Goal: Information Seeking & Learning: Learn about a topic

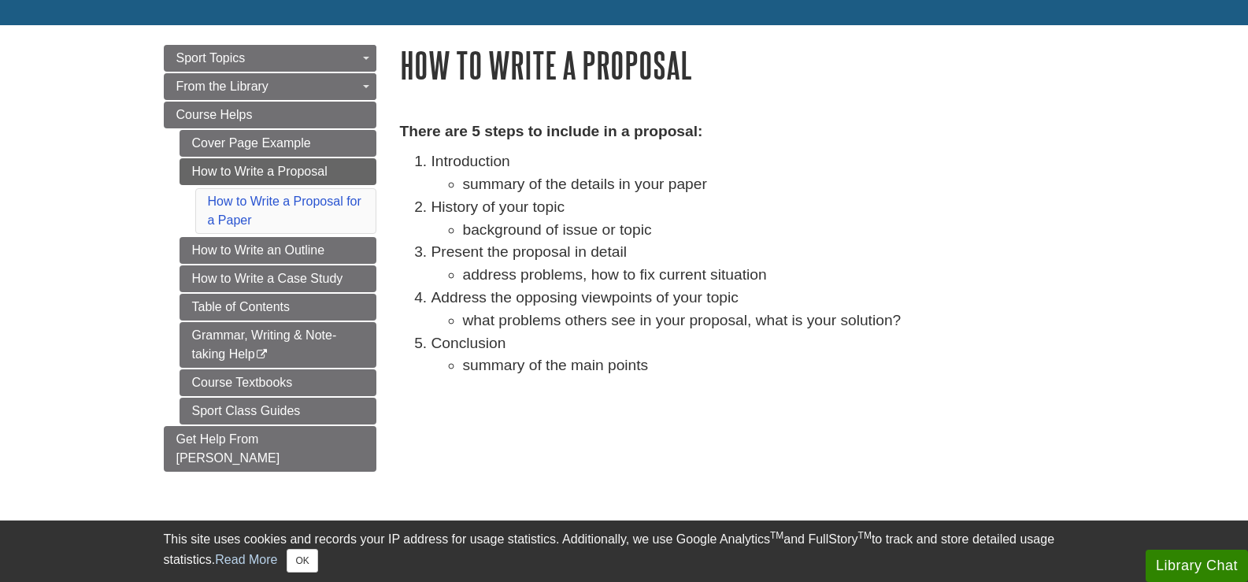
scroll to position [157, 0]
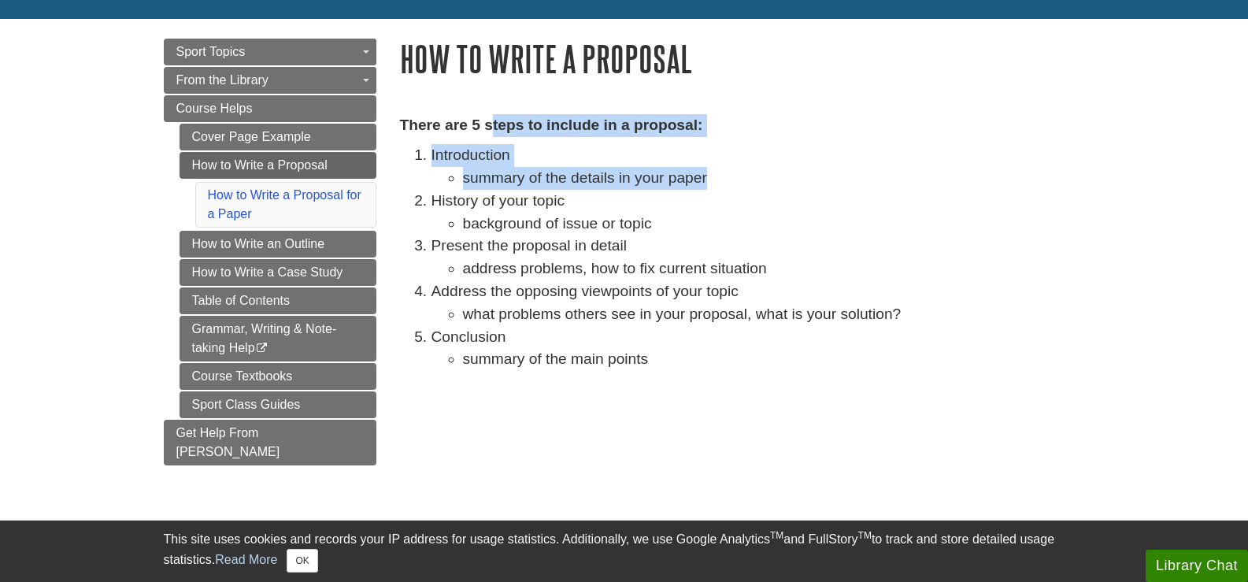
drag, startPoint x: 491, startPoint y: 119, endPoint x: 734, endPoint y: 181, distance: 250.3
click at [734, 181] on div "There are 5 steps to include in a proposal: Introduction summary of the details…" at bounding box center [742, 246] width 685 height 265
click at [734, 181] on li "summary of the details in your paper" at bounding box center [774, 178] width 622 height 23
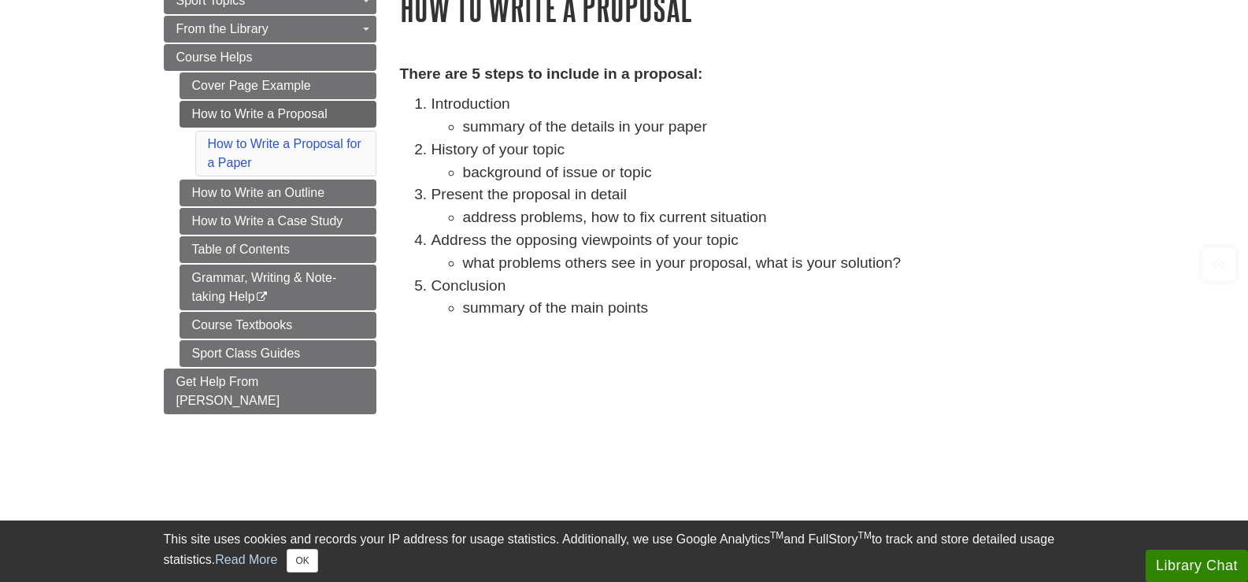
scroll to position [236, 0]
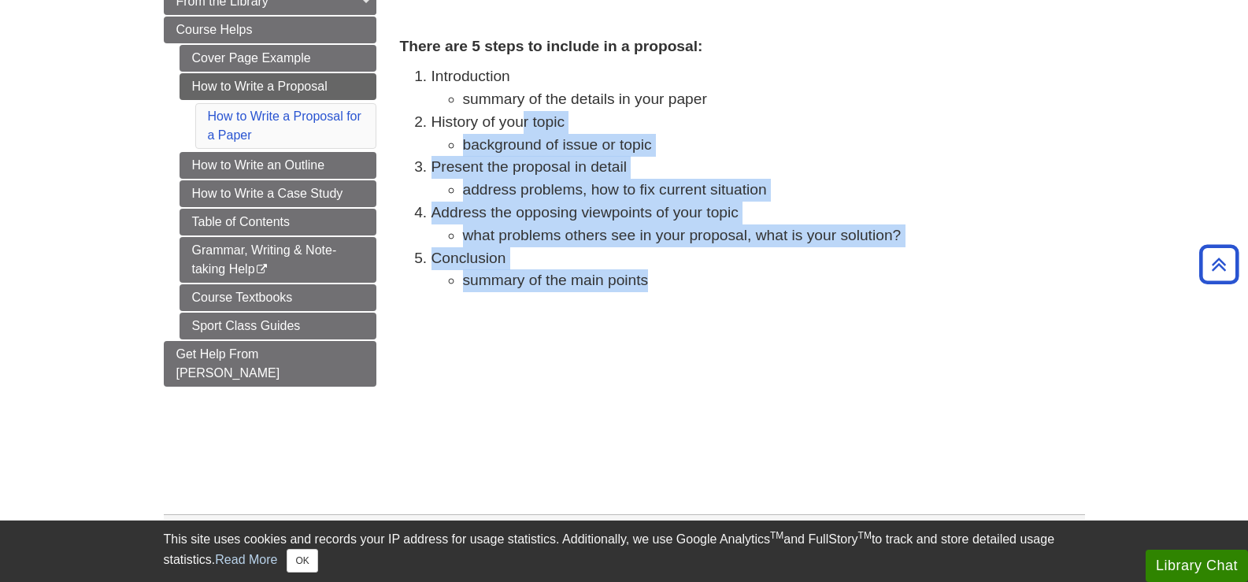
drag, startPoint x: 525, startPoint y: 126, endPoint x: 869, endPoint y: 275, distance: 374.9
click at [869, 275] on ol "Introduction summary of the details in your paper History of your topic backgro…" at bounding box center [742, 178] width 685 height 227
click at [869, 275] on li "summary of the main points" at bounding box center [774, 280] width 622 height 23
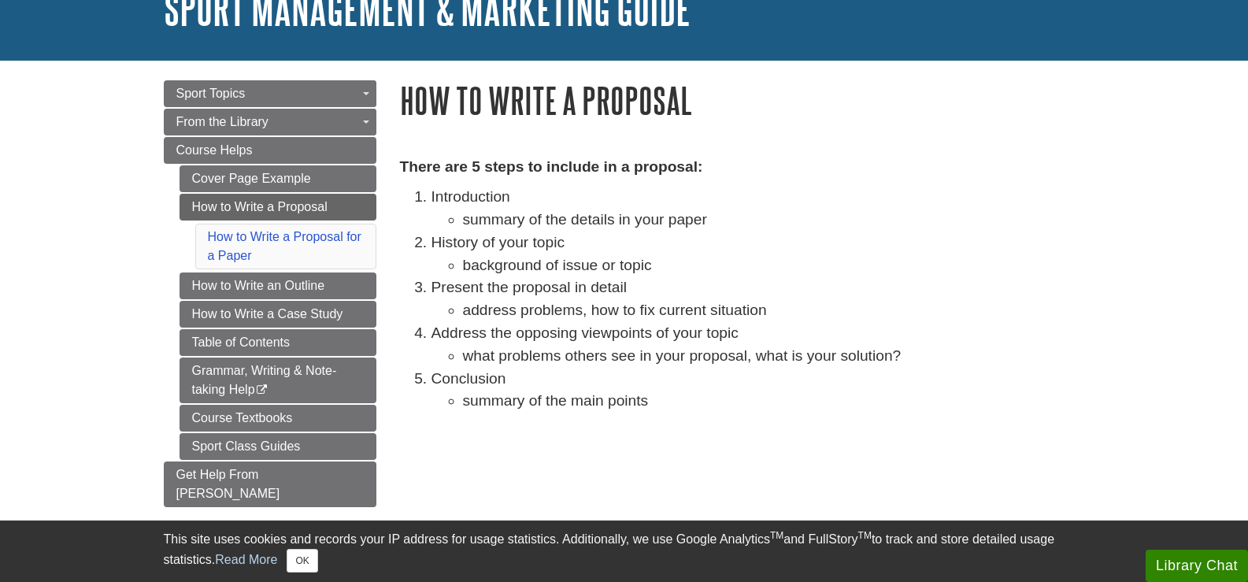
scroll to position [88, 0]
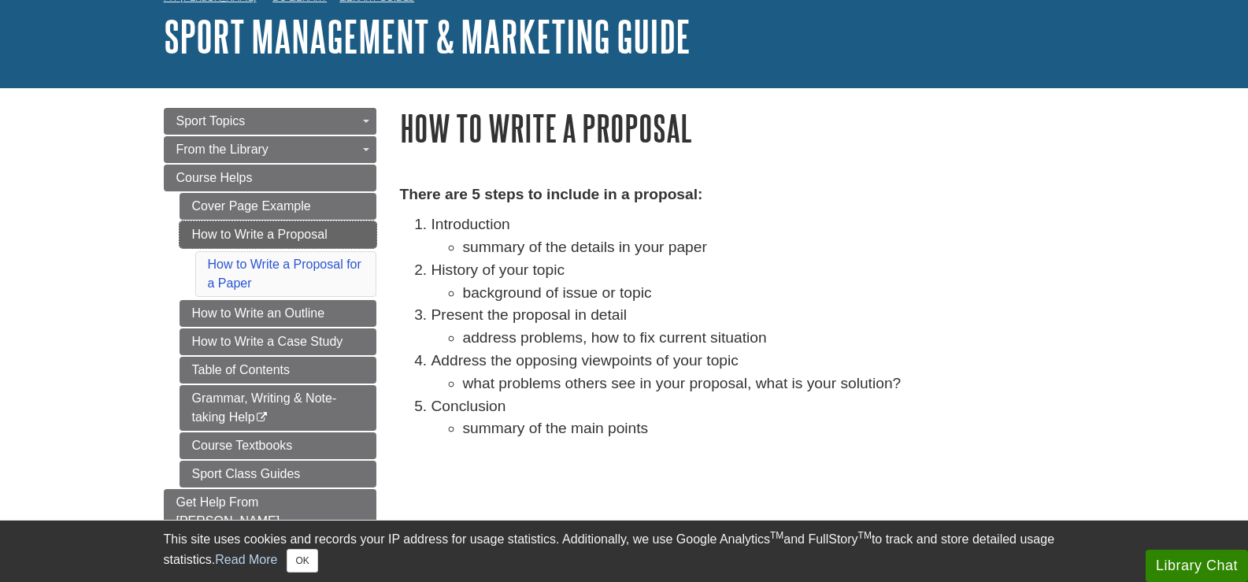
click at [309, 228] on link "How to Write a Proposal" at bounding box center [278, 234] width 197 height 27
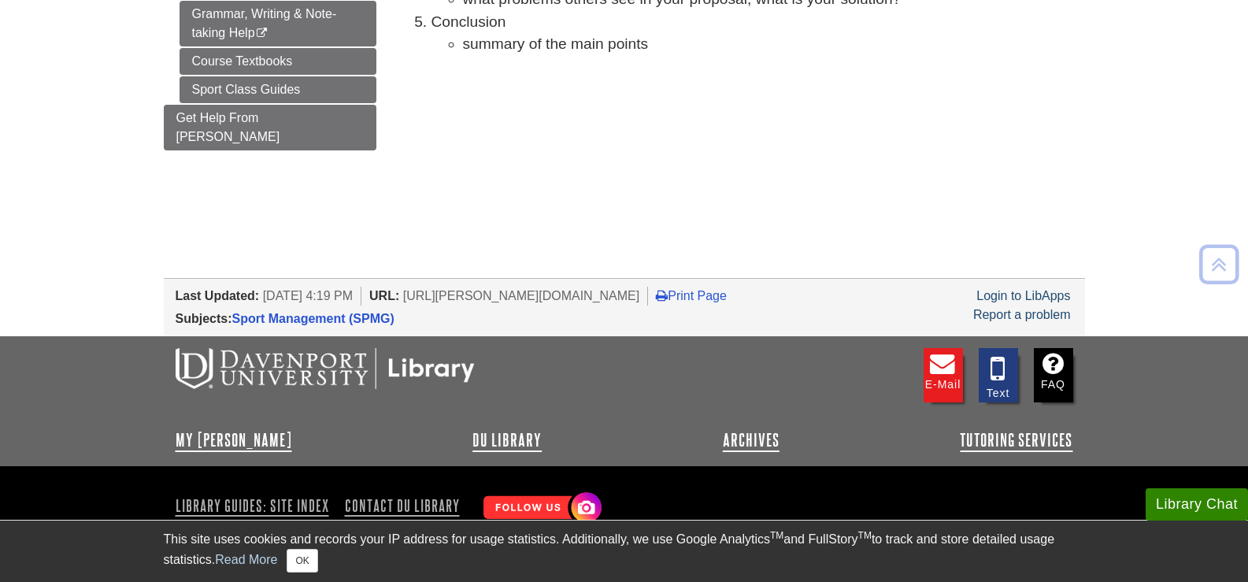
scroll to position [482, 0]
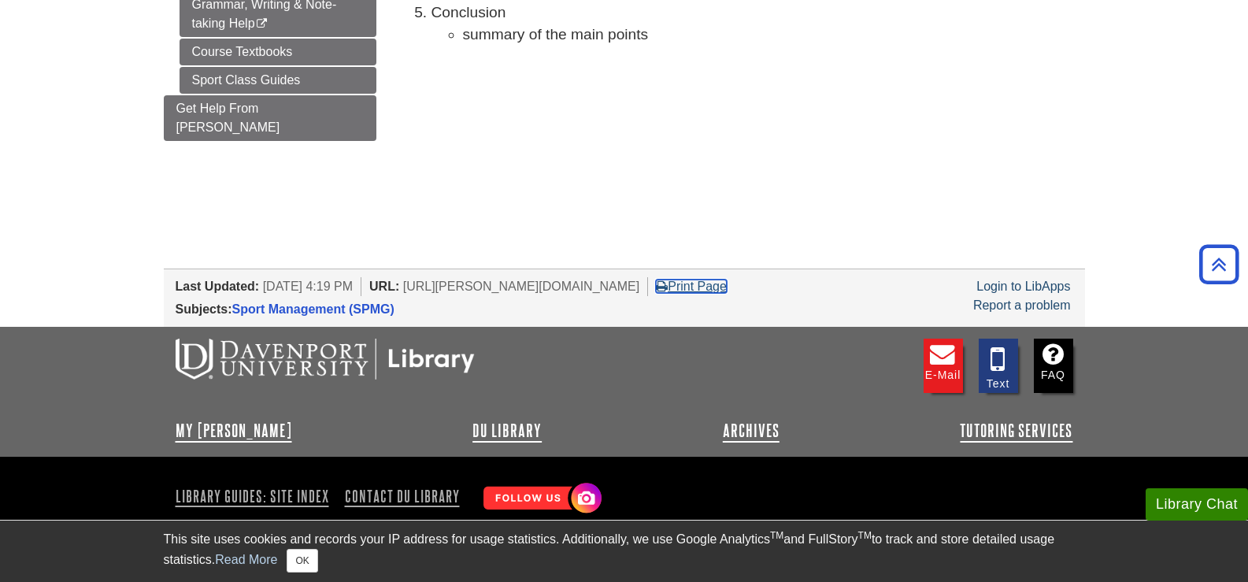
click at [710, 280] on link "Print Page" at bounding box center [691, 286] width 71 height 13
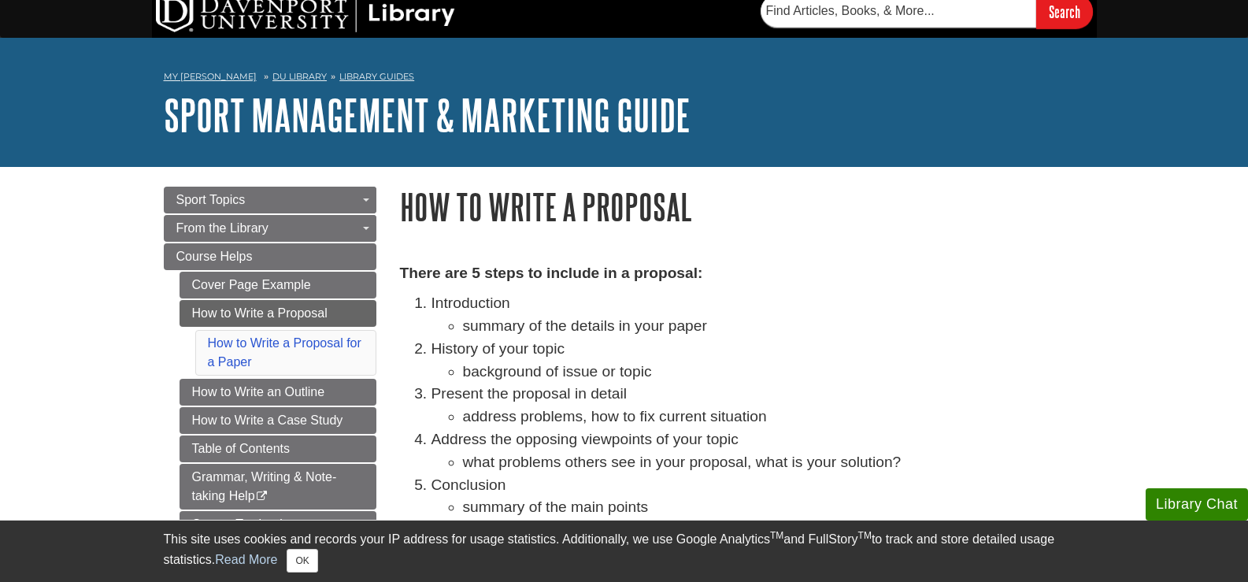
scroll to position [0, 0]
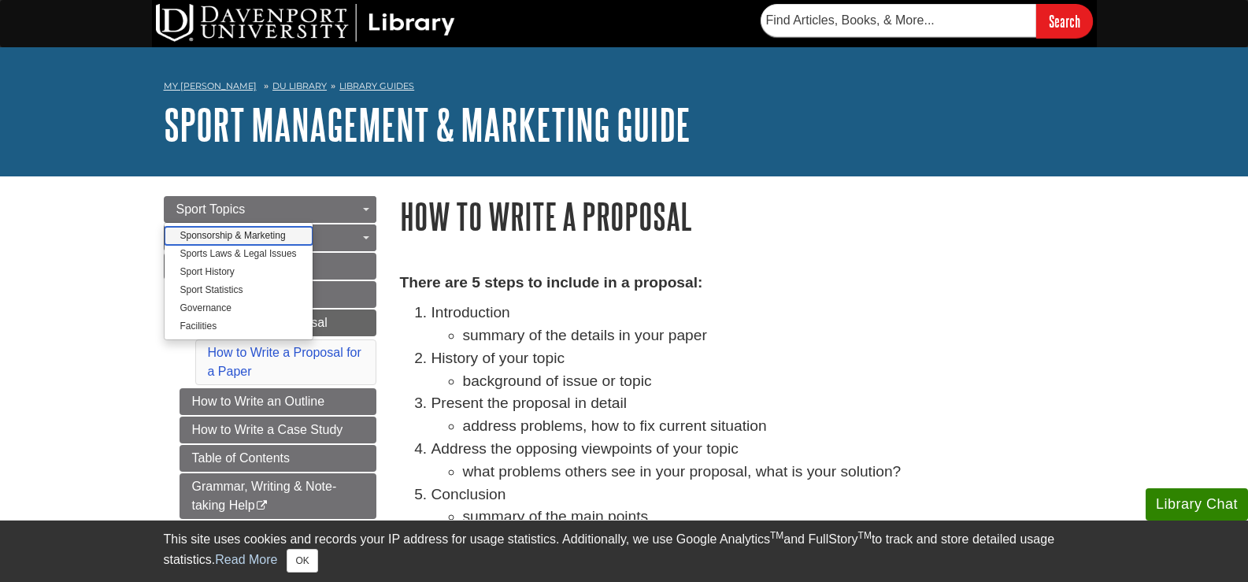
click at [265, 231] on link "Sponsorship & Marketing" at bounding box center [239, 236] width 148 height 18
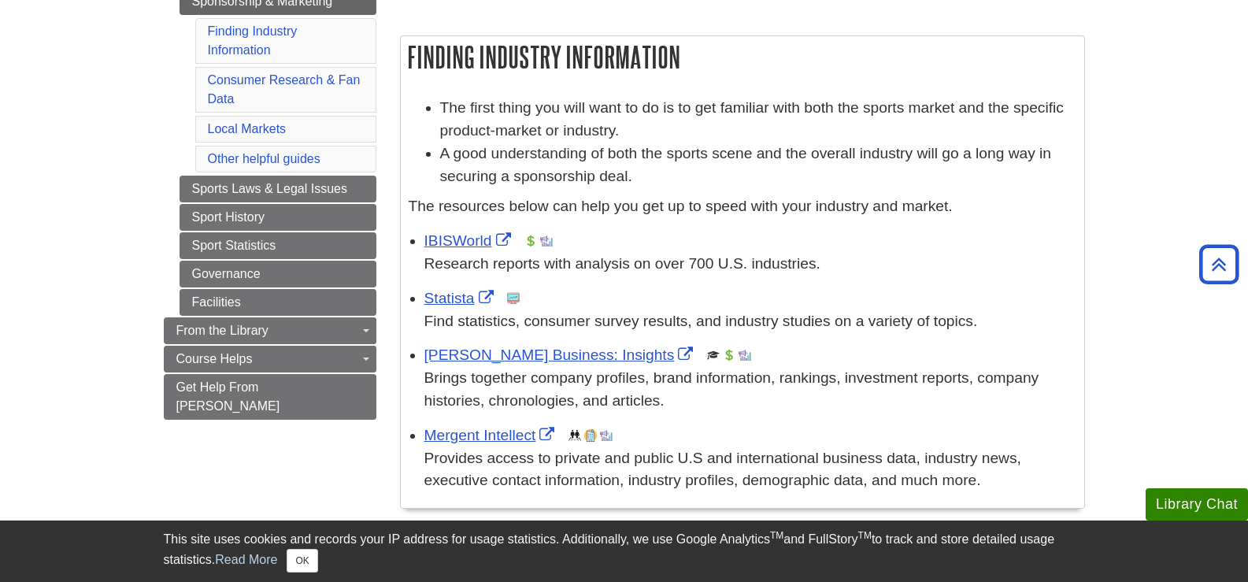
scroll to position [315, 0]
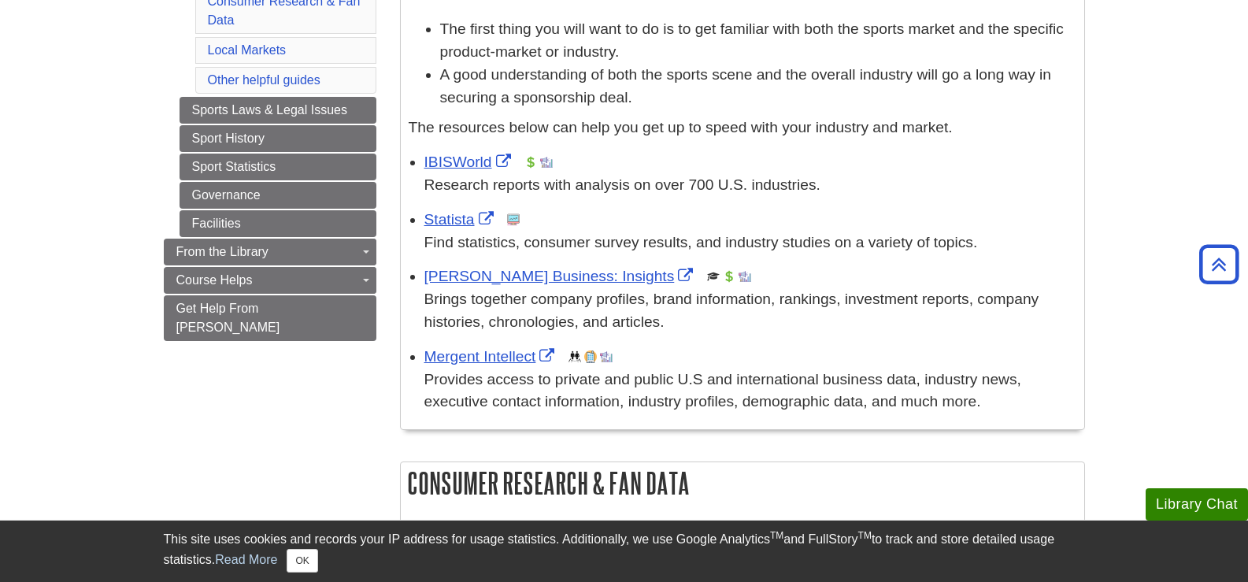
drag, startPoint x: 698, startPoint y: 127, endPoint x: 979, endPoint y: 135, distance: 281.2
click at [979, 135] on p "The resources below can help you get up to speed with your industry and market." at bounding box center [743, 128] width 668 height 23
click at [979, 136] on p "The resources below can help you get up to speed with your industry and market." at bounding box center [743, 128] width 668 height 23
drag, startPoint x: 717, startPoint y: 187, endPoint x: 868, endPoint y: 184, distance: 151.2
click at [868, 184] on p "Research reports with analysis on over 700 U.S. industries." at bounding box center [750, 185] width 652 height 23
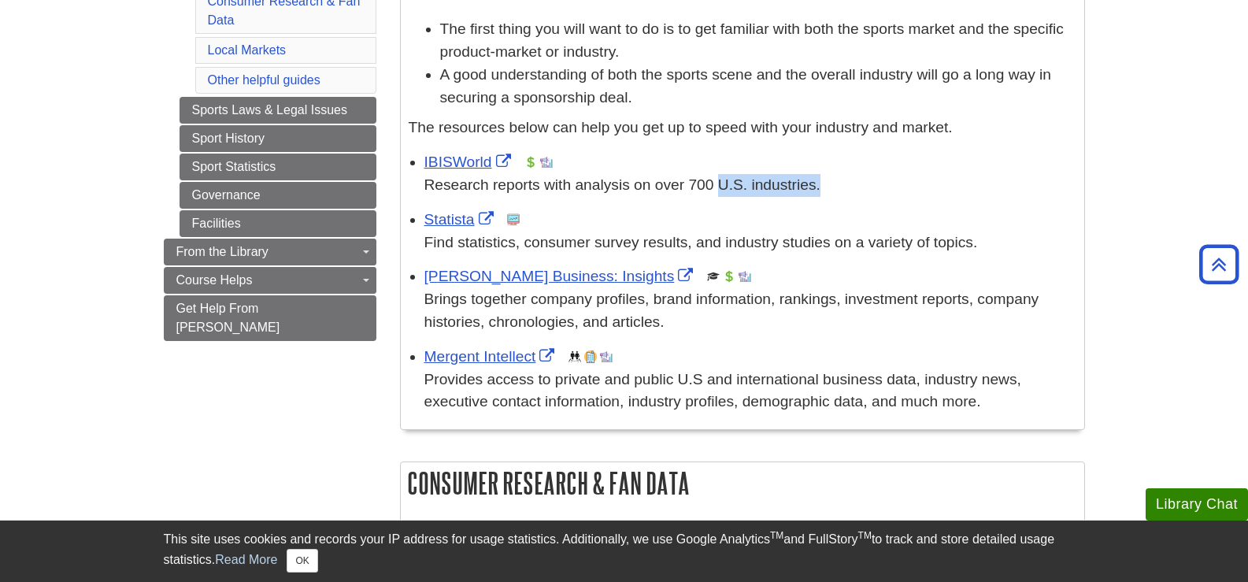
click at [868, 184] on p "Research reports with analysis on over 700 U.S. industries." at bounding box center [750, 185] width 652 height 23
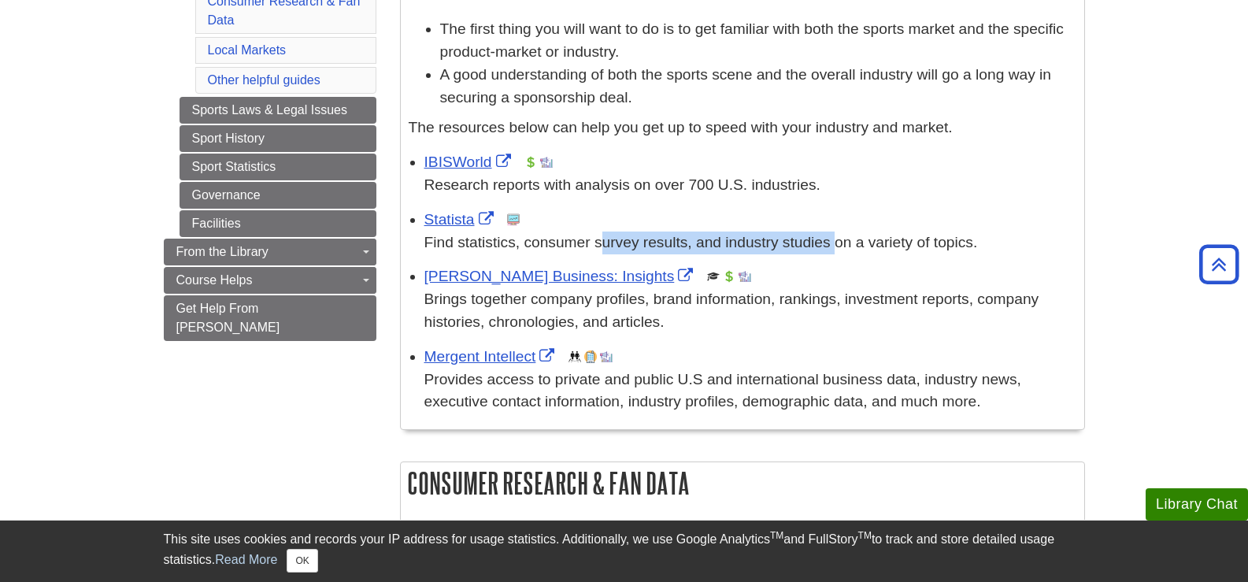
drag, startPoint x: 611, startPoint y: 250, endPoint x: 838, endPoint y: 236, distance: 227.2
click at [838, 236] on p "Find statistics, consumer survey results, and industry studies on a variety of …" at bounding box center [750, 242] width 652 height 23
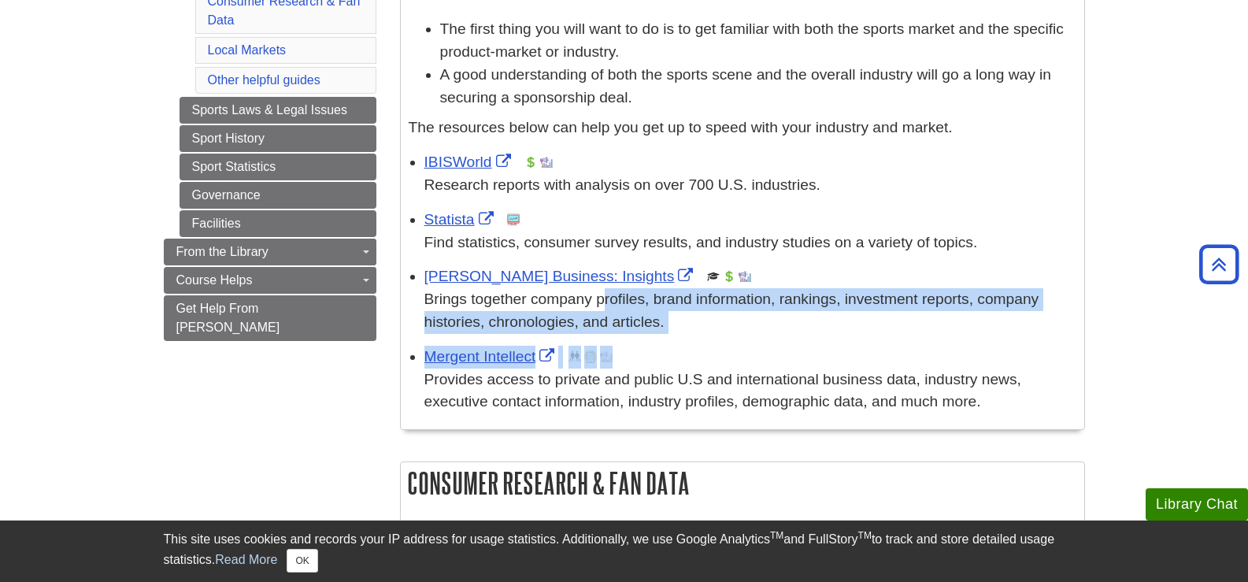
drag, startPoint x: 613, startPoint y: 292, endPoint x: 1010, endPoint y: 359, distance: 402.4
click at [1010, 359] on ul "IBISWorld This link opens in a new window Research reports with analysis on ove…" at bounding box center [743, 280] width 668 height 266
click at [907, 342] on li "Mergent Intellect This link opens in a new window Provides access to private an…" at bounding box center [750, 378] width 652 height 72
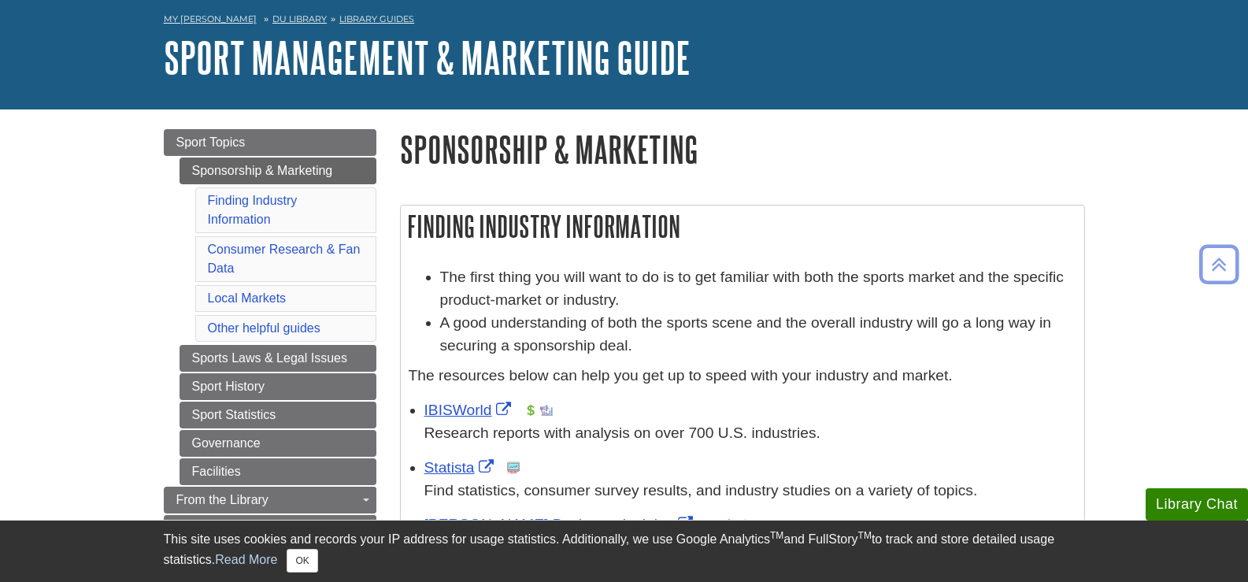
scroll to position [0, 0]
